Goal: Check status: Check status

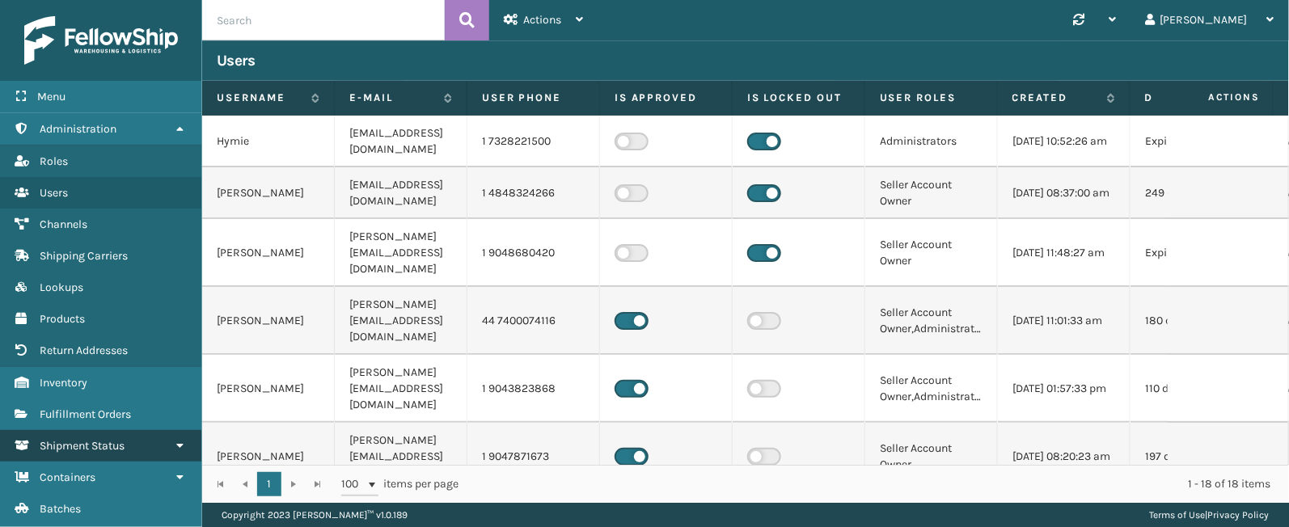
click at [168, 462] on link "Shipment Status" at bounding box center [100, 446] width 201 height 32
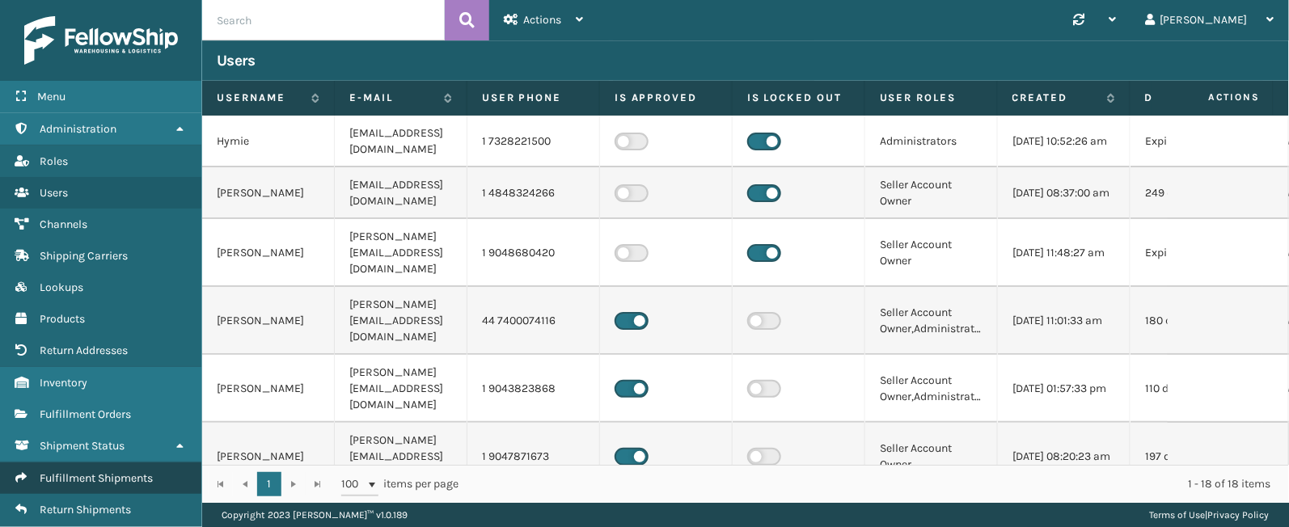
click at [118, 484] on span "Fulfillment Shipments" at bounding box center [96, 478] width 113 height 14
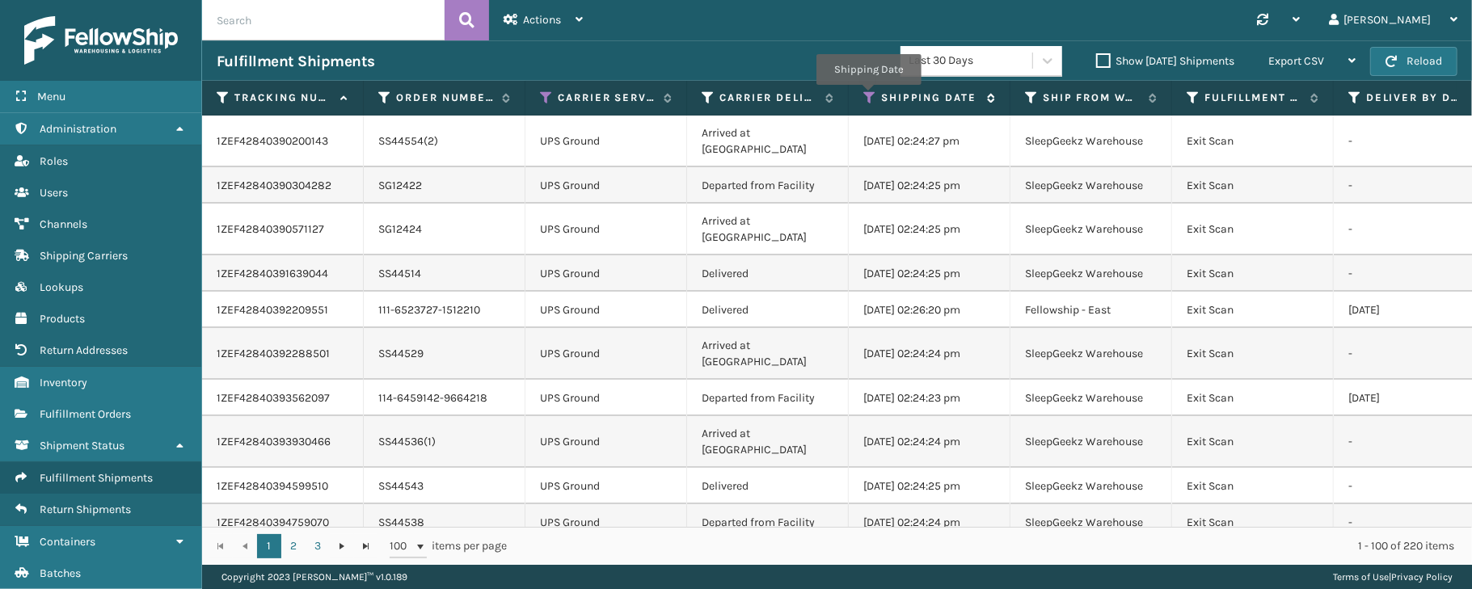
click at [868, 97] on icon at bounding box center [870, 98] width 13 height 15
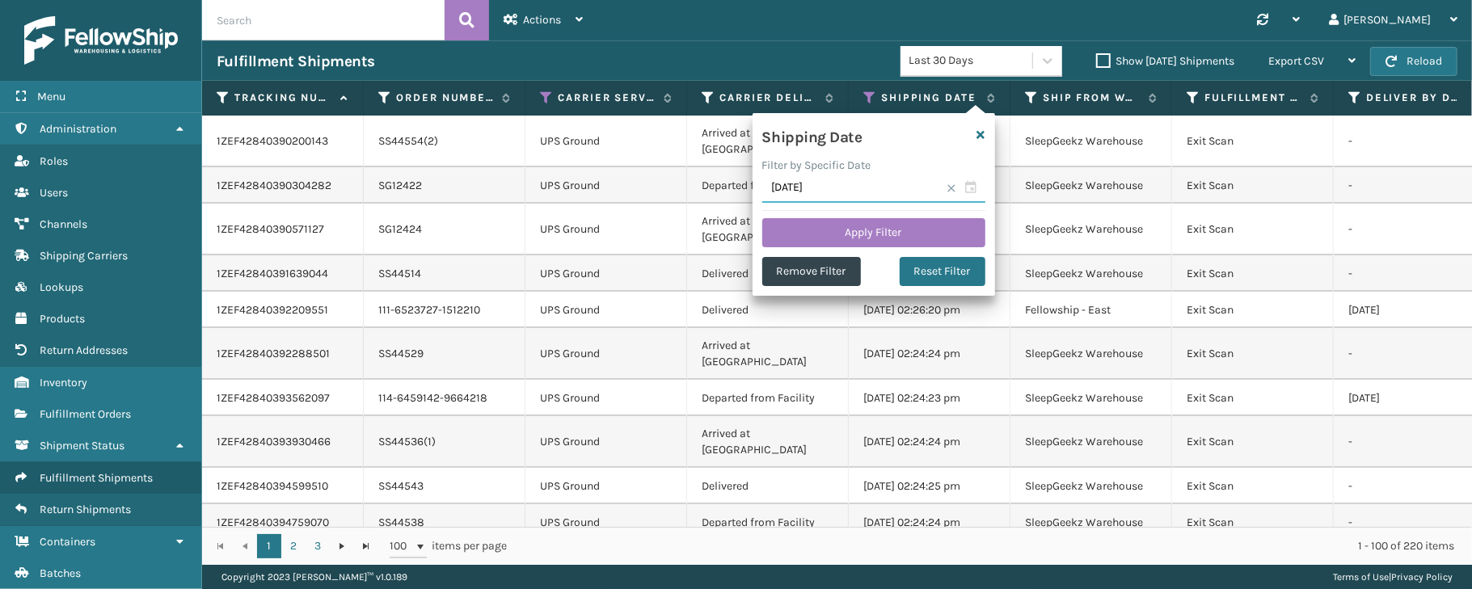
click at [972, 186] on input "[DATE]" at bounding box center [873, 188] width 223 height 29
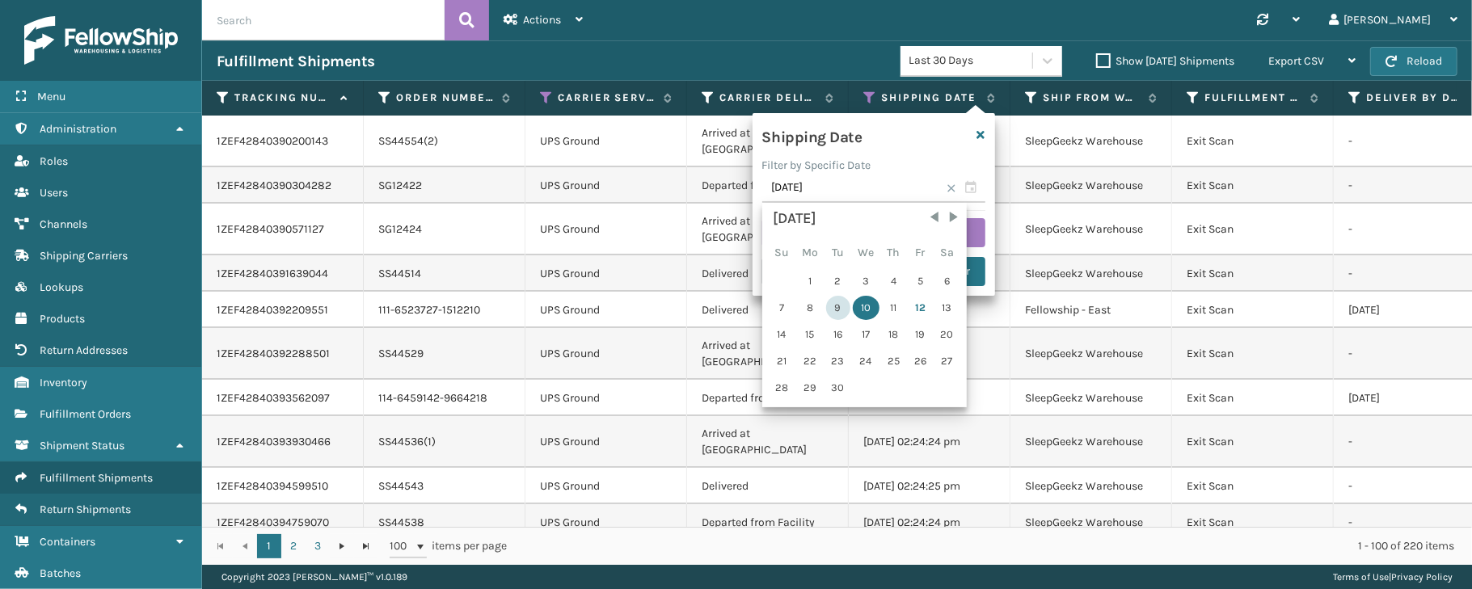
click at [839, 312] on div "9" at bounding box center [838, 308] width 24 height 24
click at [974, 189] on input "[DATE]" at bounding box center [873, 188] width 223 height 29
click at [883, 308] on div "11" at bounding box center [894, 308] width 24 height 24
type input "[DATE]"
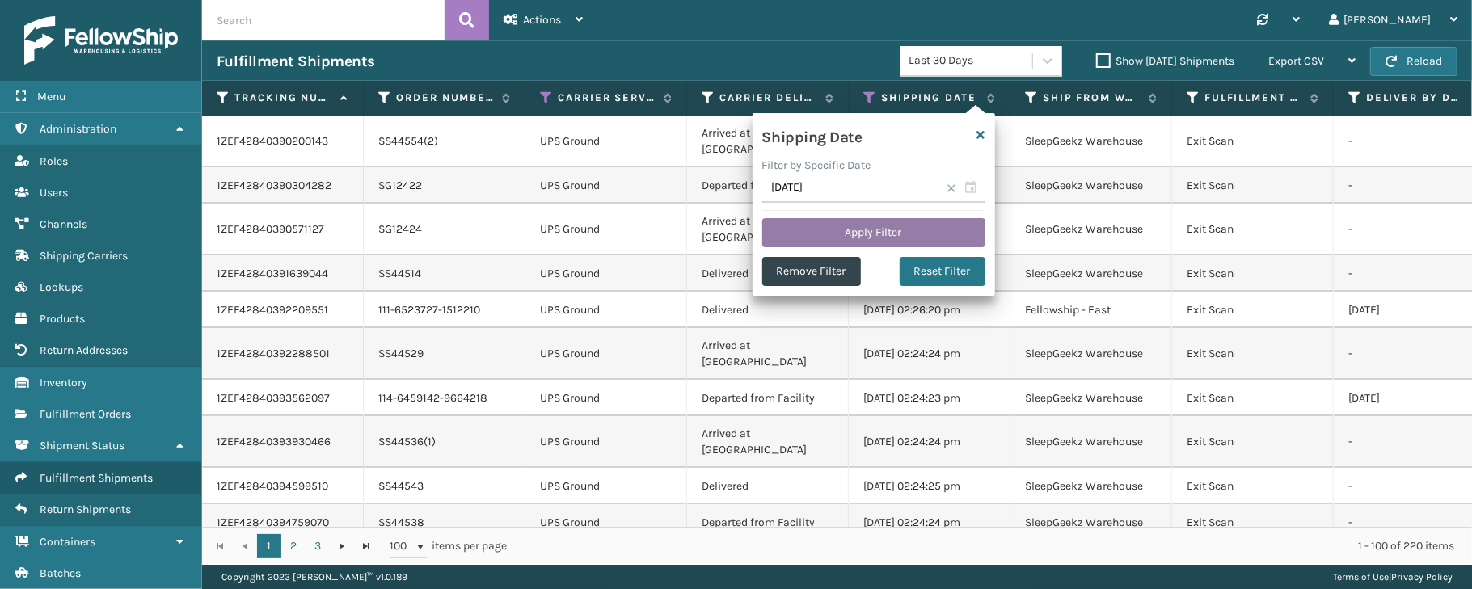
click at [883, 230] on button "Apply Filter" at bounding box center [873, 232] width 223 height 29
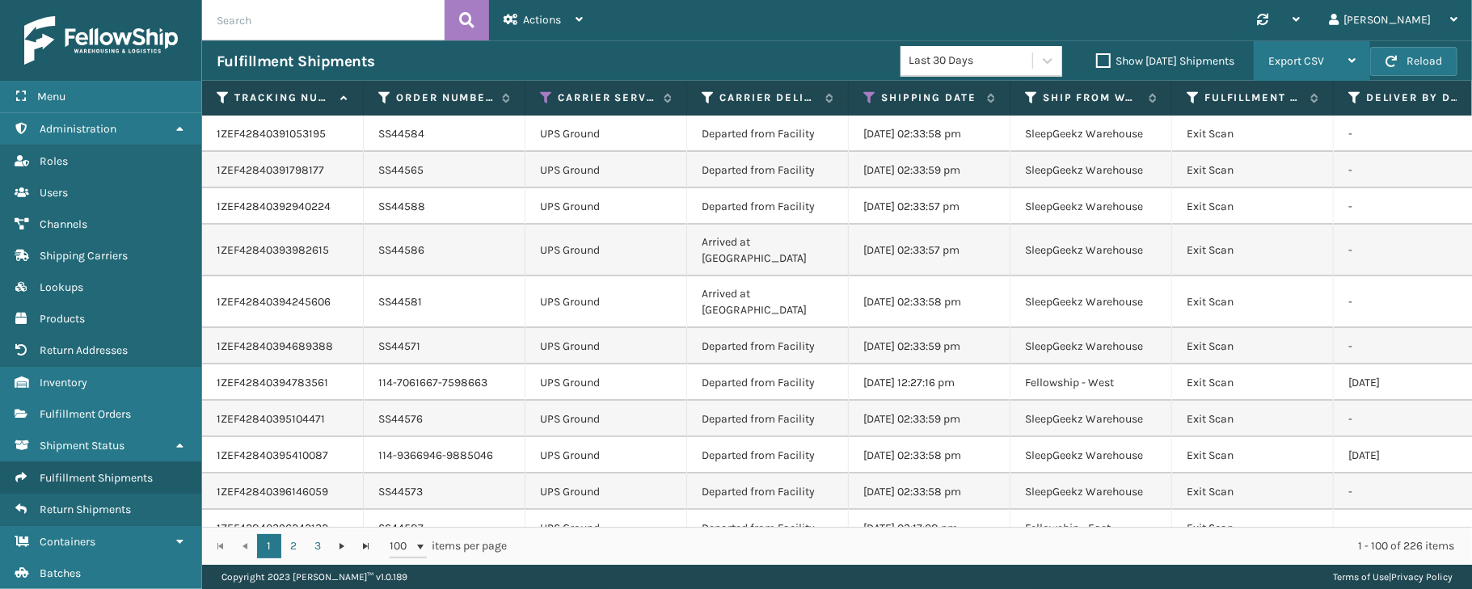
click at [1288, 62] on span "Export CSV" at bounding box center [1297, 61] width 56 height 14
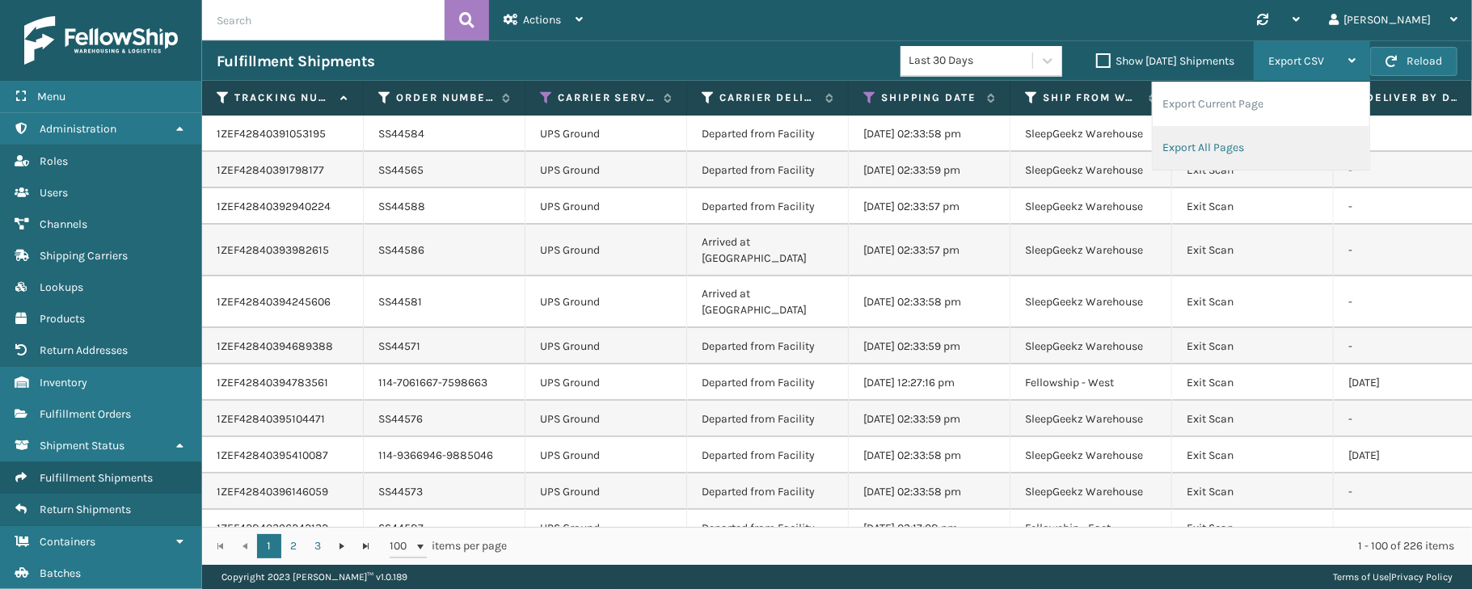
click at [1210, 146] on li "Export All Pages" at bounding box center [1261, 148] width 217 height 44
